Goal: Information Seeking & Learning: Learn about a topic

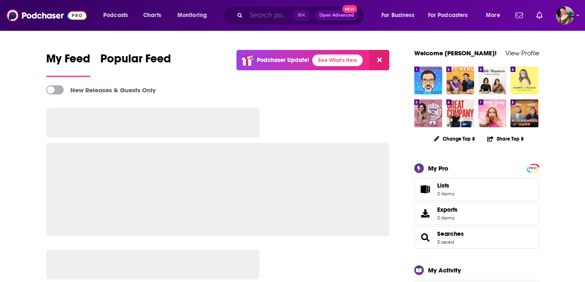
click at [273, 15] on input "Search podcasts, credits, & more..." at bounding box center [269, 15] width 47 height 13
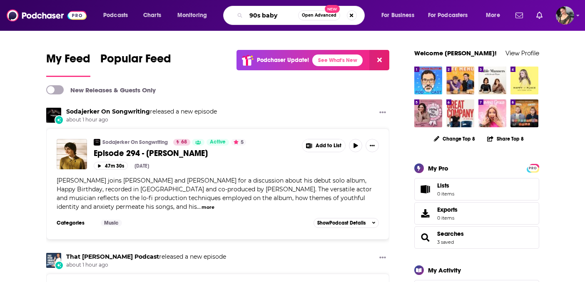
type input "90s baby"
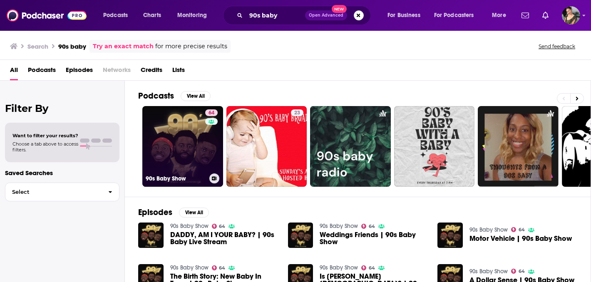
click at [192, 135] on link "64 90s Baby Show" at bounding box center [182, 146] width 81 height 81
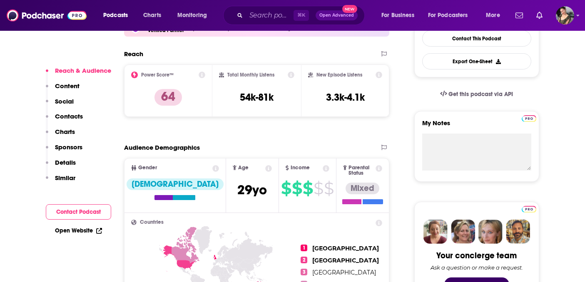
scroll to position [227, 0]
click at [491, 63] on button "Export One-Sheet" at bounding box center [476, 61] width 109 height 16
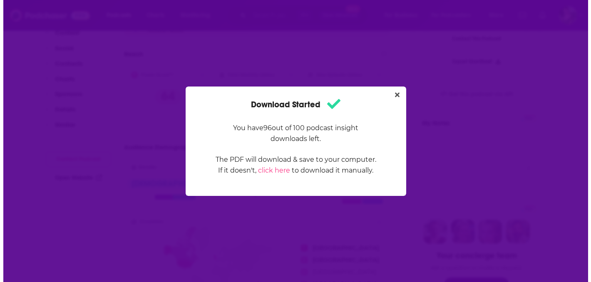
scroll to position [0, 0]
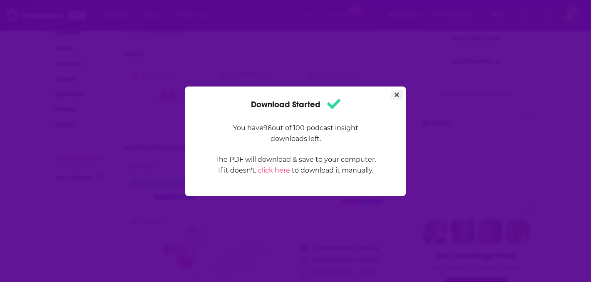
click at [399, 94] on icon "Close" at bounding box center [397, 95] width 5 height 7
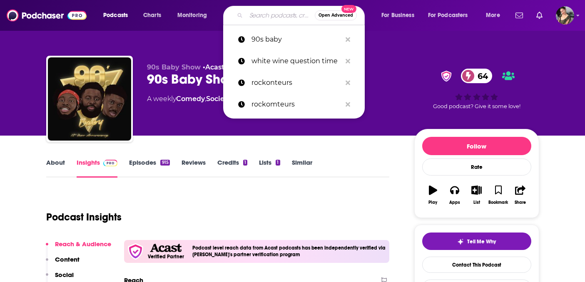
click at [261, 13] on input "Search podcasts, credits, & more..." at bounding box center [280, 15] width 69 height 13
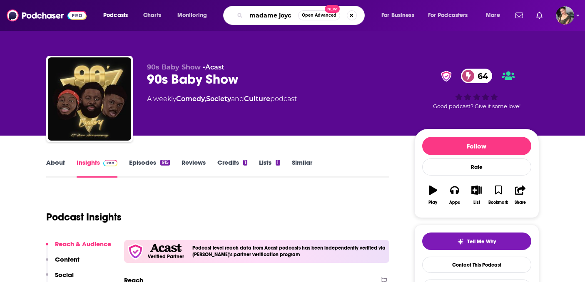
type input "madame [PERSON_NAME]"
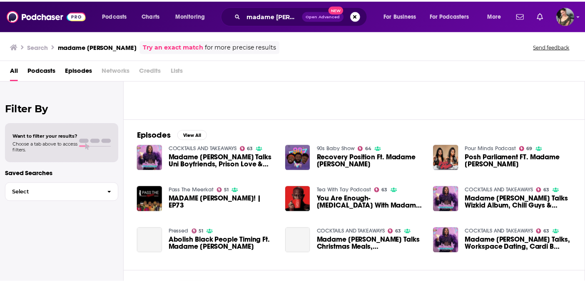
scroll to position [109, 0]
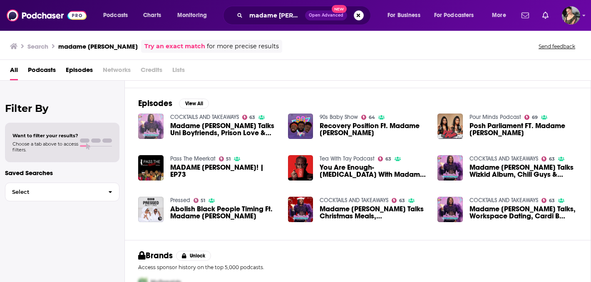
click at [153, 119] on img "Madame Joyce Talks Uni Boyfriends, Prison Love & Bday Plans!Madame Joyce Talks …" at bounding box center [150, 126] width 25 height 25
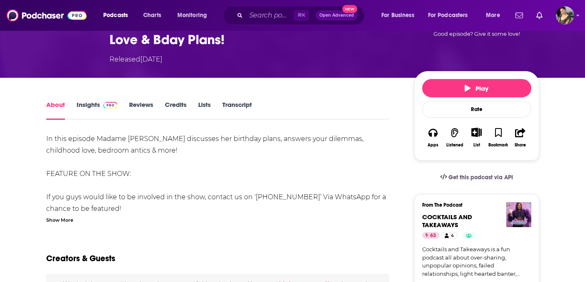
scroll to position [89, 0]
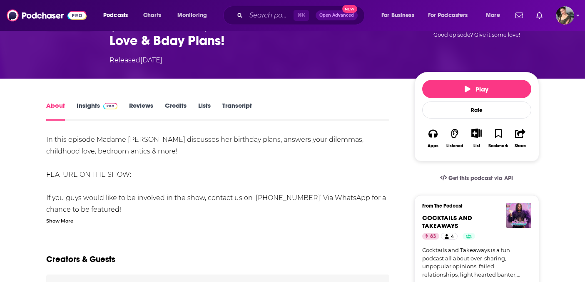
click at [101, 102] on span at bounding box center [109, 106] width 18 height 8
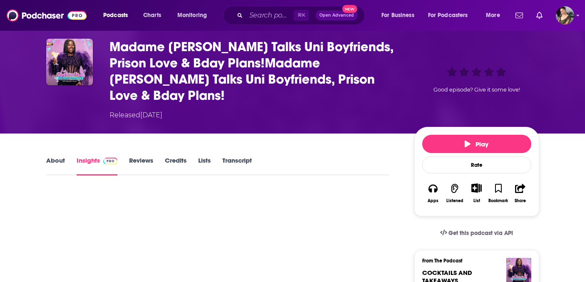
scroll to position [75, 0]
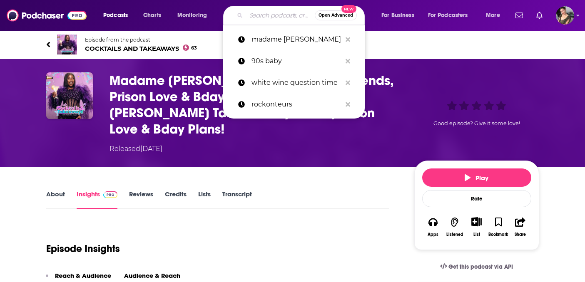
click at [260, 15] on input "Search podcasts, credits, & more..." at bounding box center [280, 15] width 69 height 13
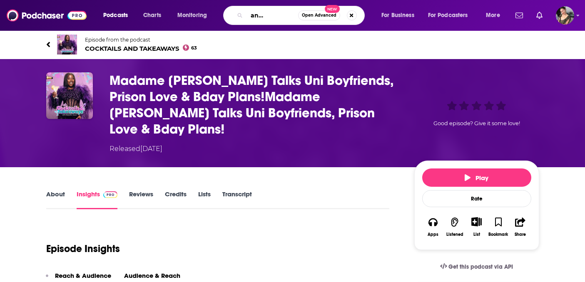
type input "cocktails and takeaways"
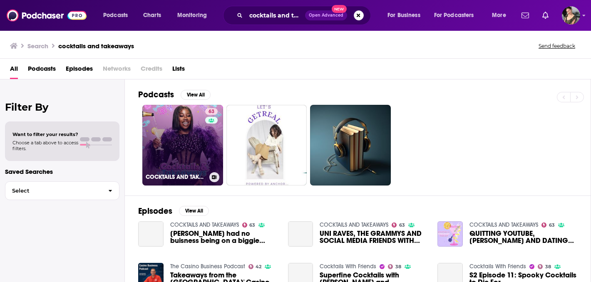
click at [205, 131] on div "63" at bounding box center [212, 140] width 15 height 64
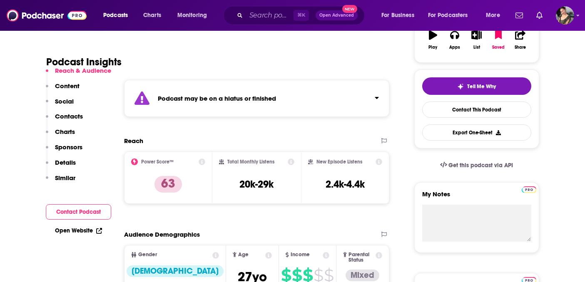
scroll to position [152, 0]
